Goal: Communication & Community: Answer question/provide support

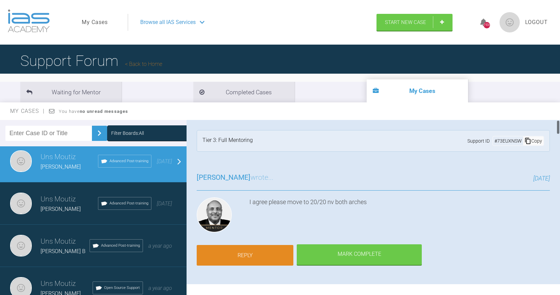
click at [266, 254] on link "Reply" at bounding box center [245, 255] width 97 height 21
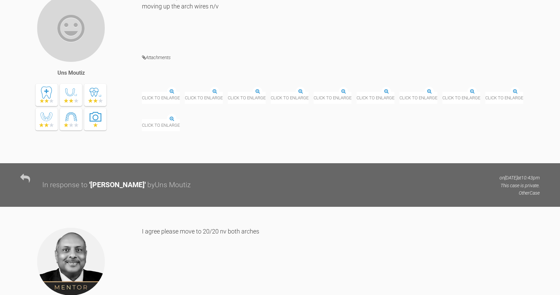
scroll to position [3928, 0]
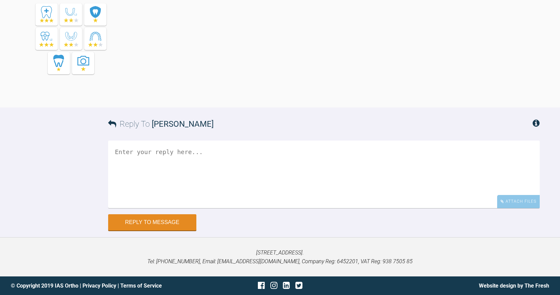
click at [263, 186] on textarea at bounding box center [323, 174] width 431 height 68
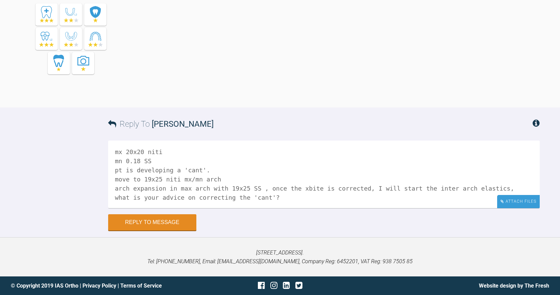
type textarea "mx 20x20 niti mn 0.18 SS pt is developing a 'cant'. move to 19x25 niti mx/mn ar…"
click at [505, 200] on div "Attach Files" at bounding box center [518, 201] width 43 height 13
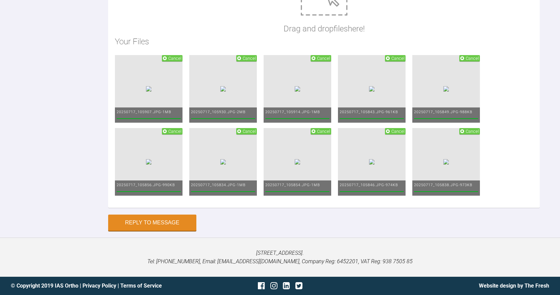
scroll to position [4244, 0]
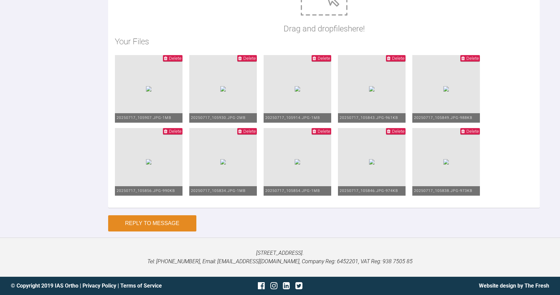
click at [173, 222] on button "Reply to Message" at bounding box center [152, 223] width 88 height 16
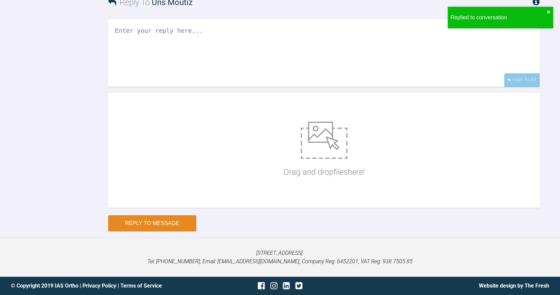
scroll to position [4141, 0]
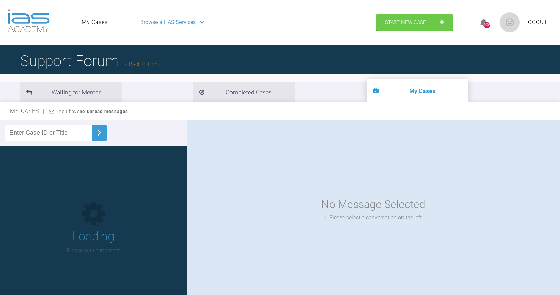
click at [101, 25] on link "My Cases" at bounding box center [95, 22] width 26 height 9
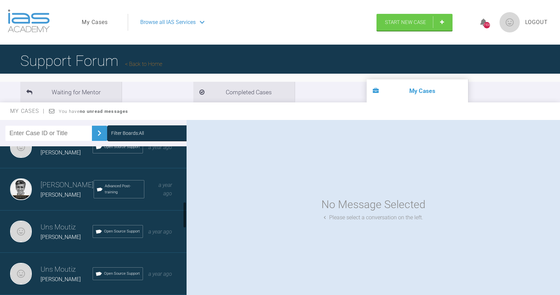
scroll to position [316, 0]
click at [64, 150] on div "[PERSON_NAME]" at bounding box center [67, 152] width 52 height 9
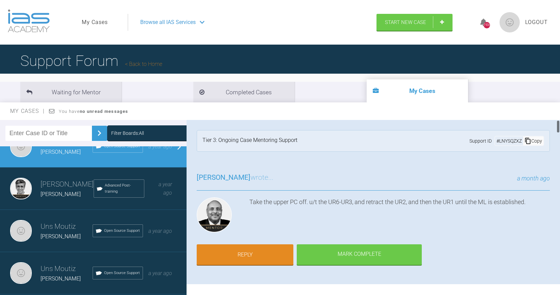
scroll to position [0, 0]
click at [265, 253] on link "Reply" at bounding box center [245, 255] width 97 height 21
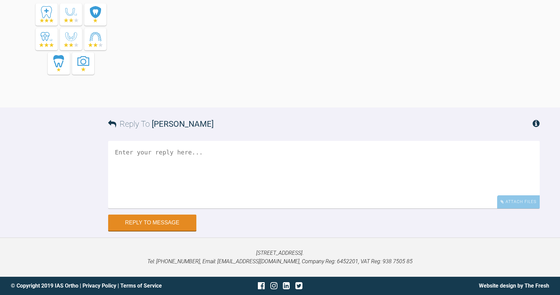
scroll to position [3668, 0]
click at [136, 155] on textarea at bounding box center [323, 175] width 431 height 68
click at [131, 153] on textarea at bounding box center [323, 175] width 431 height 68
click at [135, 182] on textarea "max 19x25ss mn 19x25 niti ur6-3 LT ur3-ul2 PC" at bounding box center [323, 175] width 431 height 68
click at [155, 181] on textarea "max 19x25ss mn 19x25 niti ur6-3 LT ur3-ul1 PC" at bounding box center [323, 175] width 431 height 68
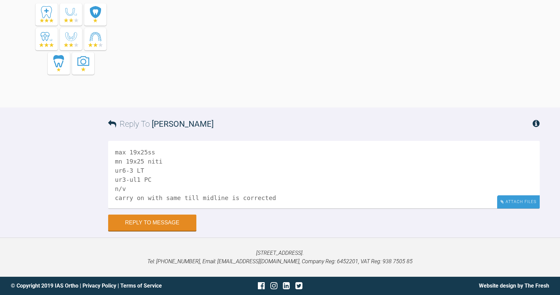
type textarea "max 19x25ss mn 19x25 niti ur6-3 LT ur3-ul1 PC n/v carry on with same till midli…"
click at [511, 198] on div "Attach Files" at bounding box center [518, 201] width 43 height 13
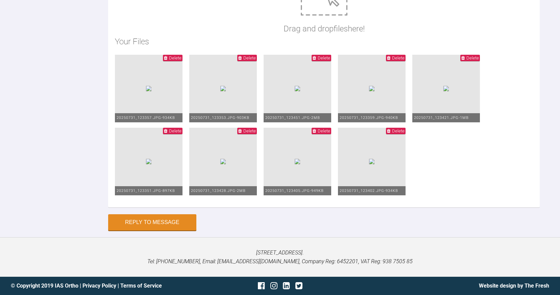
scroll to position [3911, 0]
click at [164, 226] on button "Reply to Message" at bounding box center [152, 223] width 88 height 16
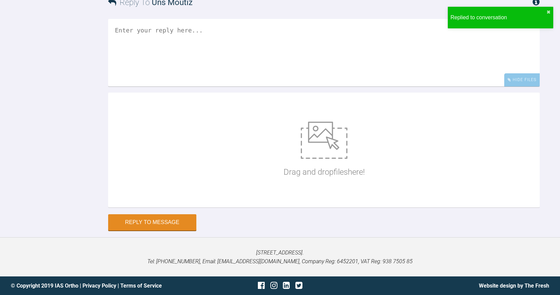
scroll to position [0, 0]
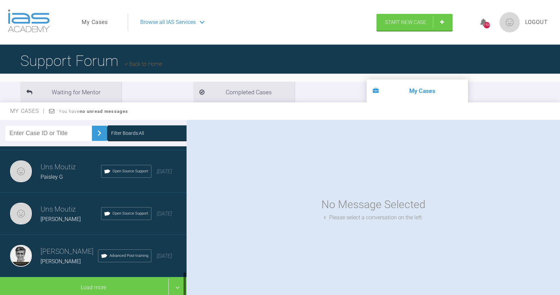
scroll to position [713, 0]
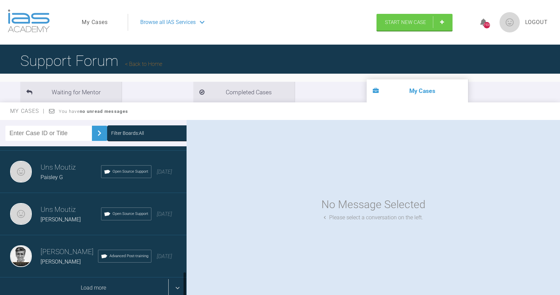
click at [178, 287] on div "Load more" at bounding box center [93, 287] width 186 height 21
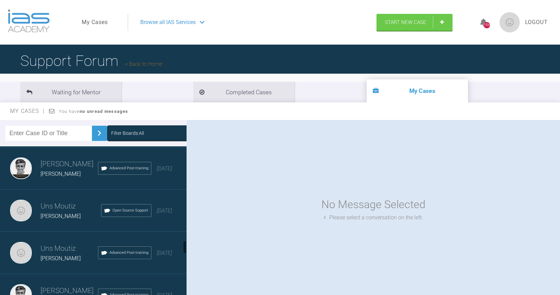
scroll to position [1062, 0]
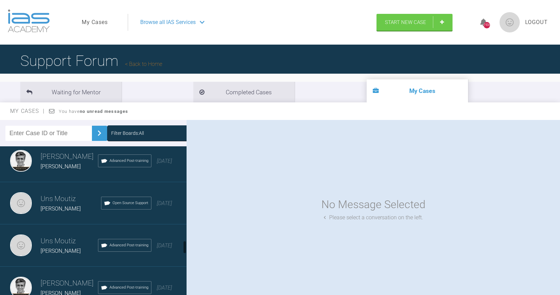
click at [77, 212] on div "[PERSON_NAME]" at bounding box center [71, 208] width 60 height 9
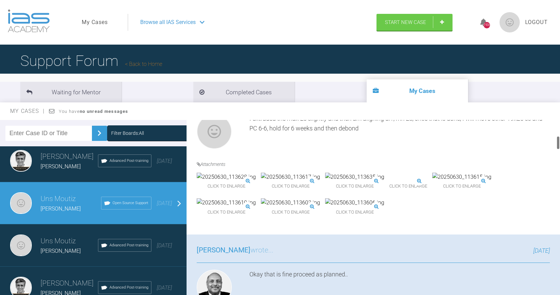
scroll to position [206, 0]
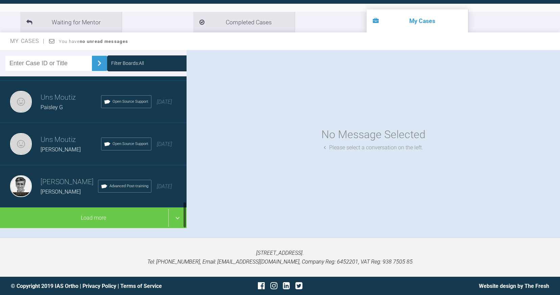
scroll to position [70, 0]
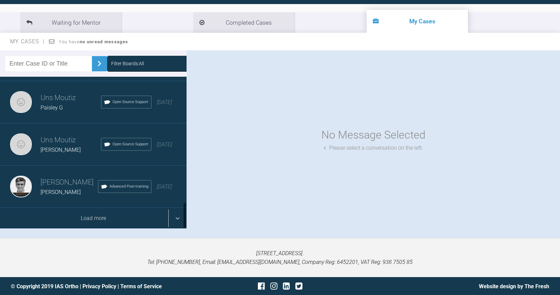
click at [177, 219] on div "Load more" at bounding box center [93, 218] width 186 height 21
click at [175, 216] on div "Load more" at bounding box center [93, 218] width 186 height 21
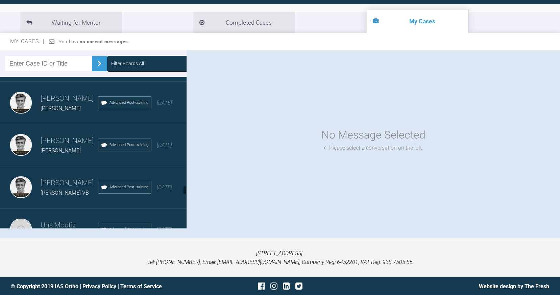
scroll to position [1725, 0]
click at [55, 137] on h3 "[PERSON_NAME]" at bounding box center [69, 141] width 57 height 11
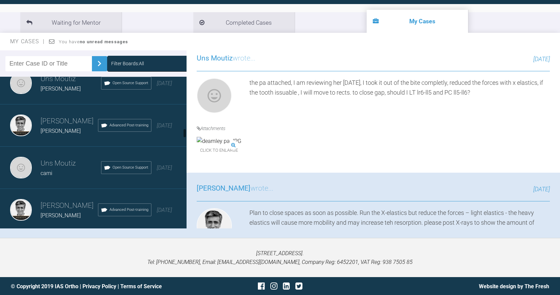
scroll to position [764, 0]
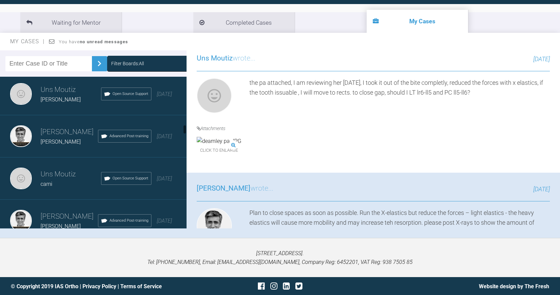
click at [69, 138] on div "[PERSON_NAME]" at bounding box center [69, 141] width 57 height 9
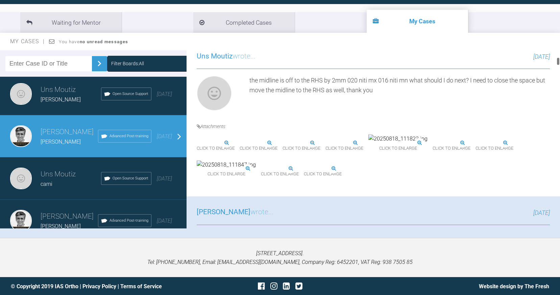
scroll to position [188, 0]
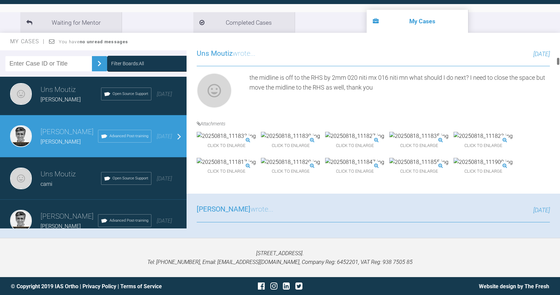
click at [256, 140] on img at bounding box center [226, 136] width 59 height 9
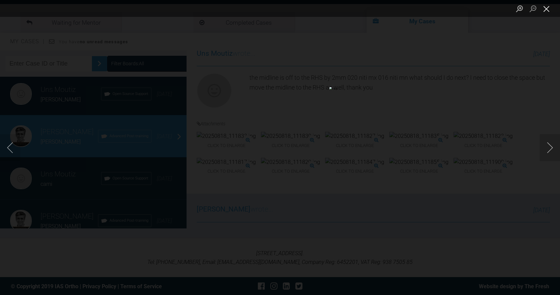
click at [545, 5] on button "Close lightbox" at bounding box center [546, 9] width 14 height 12
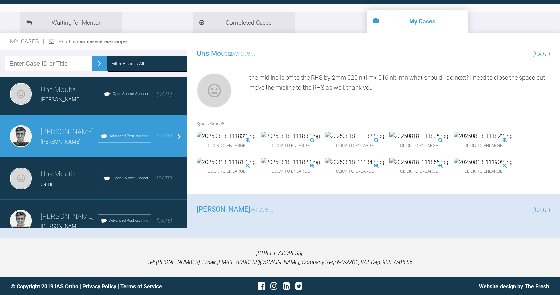
click at [77, 180] on div "cami" at bounding box center [71, 184] width 60 height 9
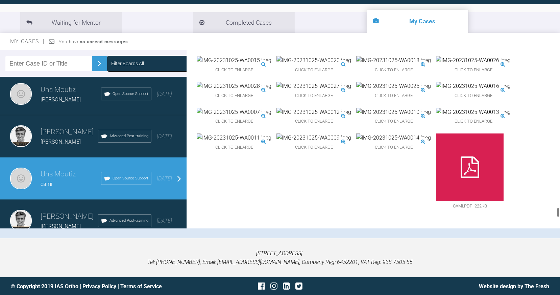
scroll to position [2828, 0]
click at [234, 91] on img at bounding box center [234, 86] width 75 height 9
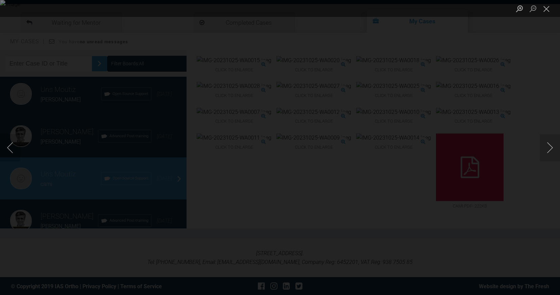
click at [548, 16] on li "Lightbox" at bounding box center [546, 8] width 14 height 17
click at [548, 9] on button "Close lightbox" at bounding box center [546, 9] width 14 height 12
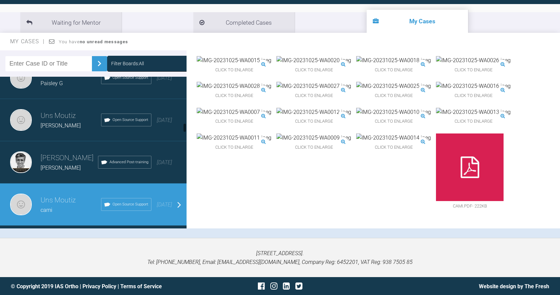
scroll to position [737, 0]
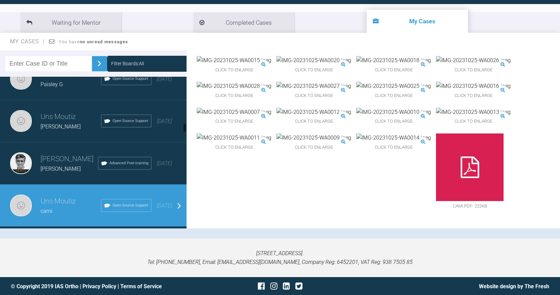
click at [55, 126] on div "[PERSON_NAME]" at bounding box center [71, 126] width 60 height 9
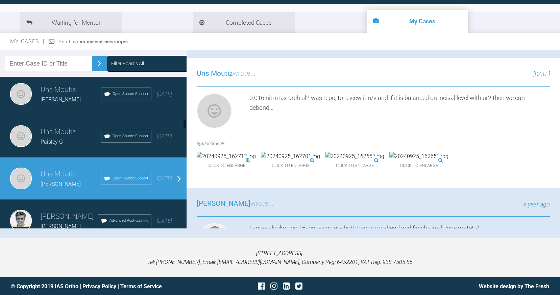
scroll to position [679, 0]
click at [61, 130] on h3 "Uns Moutiz" at bounding box center [71, 132] width 60 height 11
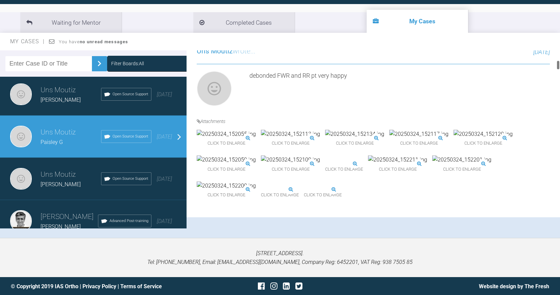
scroll to position [191, 0]
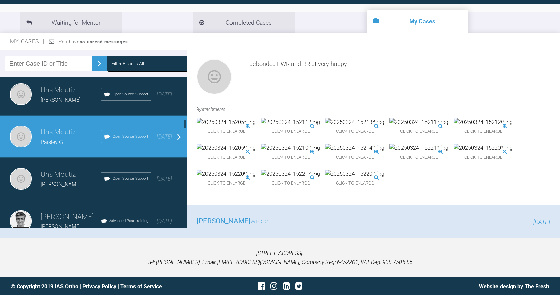
click at [67, 90] on h3 "Uns Moutiz" at bounding box center [71, 89] width 60 height 11
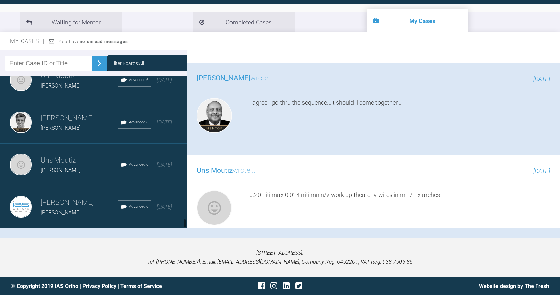
scroll to position [70, 0]
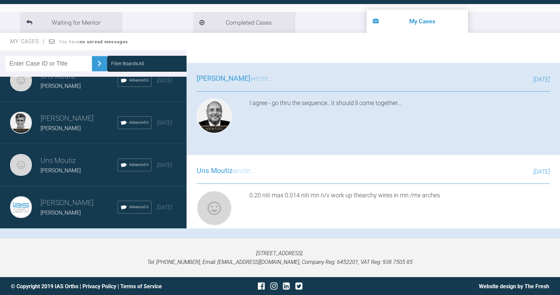
click at [77, 201] on h3 "[PERSON_NAME]" at bounding box center [79, 202] width 77 height 11
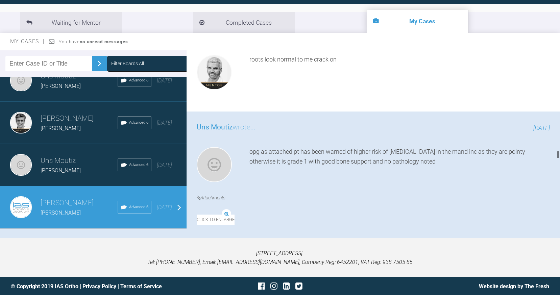
scroll to position [4954, 0]
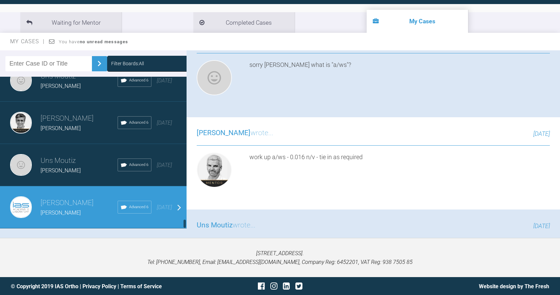
click at [47, 165] on h3 "Uns Moutiz" at bounding box center [79, 160] width 77 height 11
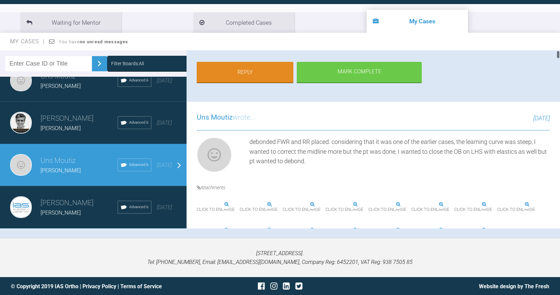
scroll to position [150, 0]
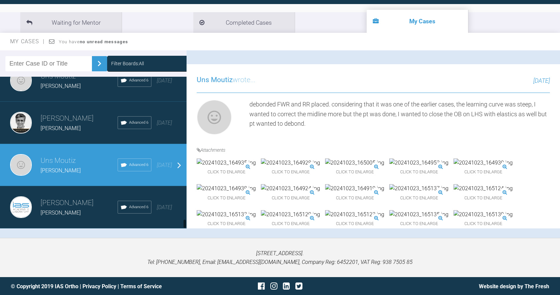
click at [77, 124] on div "[PERSON_NAME]" at bounding box center [79, 128] width 77 height 9
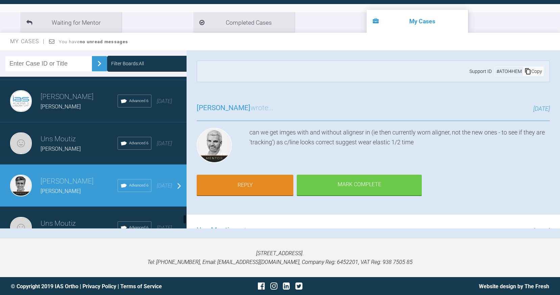
scroll to position [2189, 0]
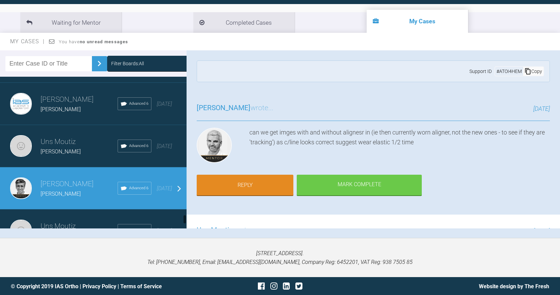
click at [68, 155] on div "[PERSON_NAME]" at bounding box center [79, 151] width 77 height 9
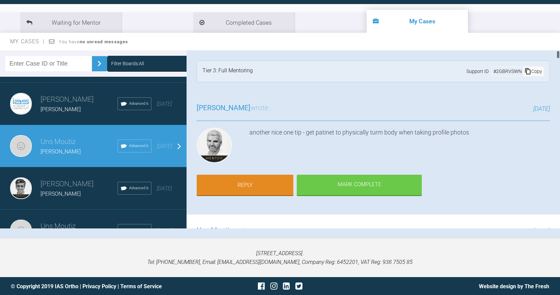
scroll to position [0, 0]
click at [69, 104] on h3 "[PERSON_NAME]" at bounding box center [79, 99] width 77 height 11
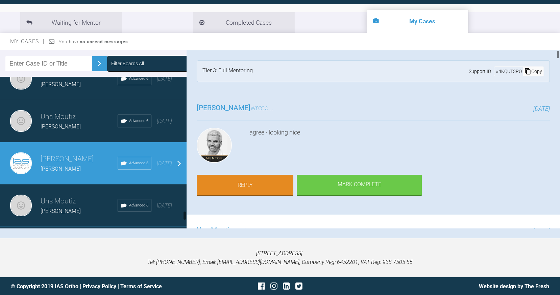
scroll to position [2129, 0]
click at [74, 122] on h3 "Uns Moutiz" at bounding box center [79, 116] width 77 height 11
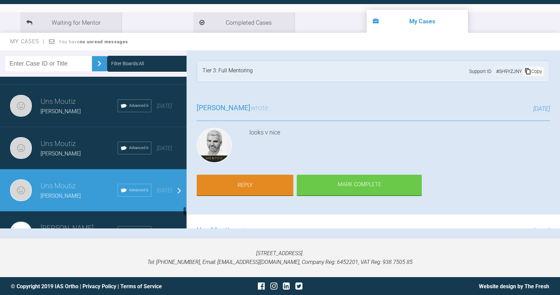
scroll to position [2059, 0]
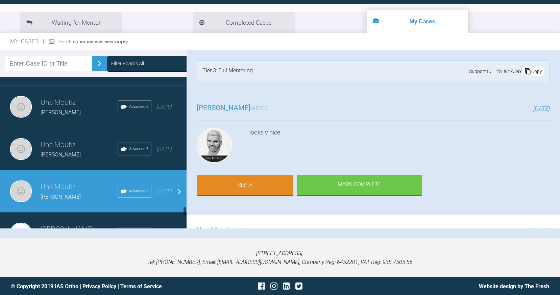
click at [63, 163] on div "Uns Moutiz Vic J Advanced 6 [DATE]" at bounding box center [93, 149] width 186 height 42
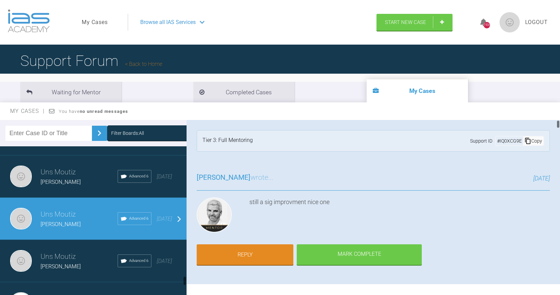
scroll to position [0, 0]
